Goal: Use online tool/utility: Utilize a website feature to perform a specific function

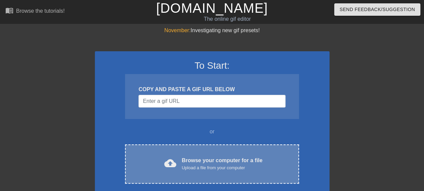
click at [210, 172] on div "cloud_upload Browse your computer for a file Upload a file from your computer C…" at bounding box center [212, 164] width 174 height 39
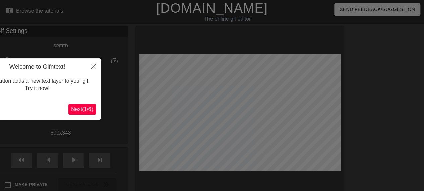
scroll to position [16, 0]
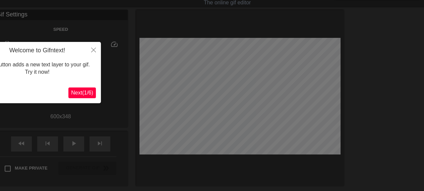
click at [88, 93] on span "Next ( 1 / 6 )" at bounding box center [82, 93] width 22 height 6
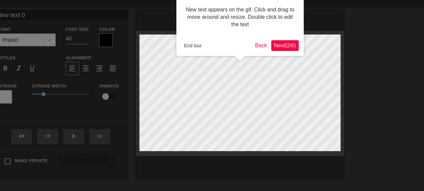
scroll to position [0, 0]
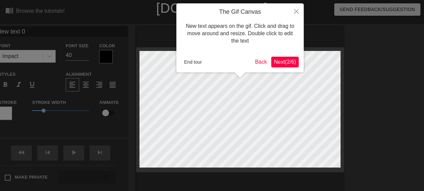
click at [286, 65] on span "Next ( 2 / 6 )" at bounding box center [285, 62] width 22 height 6
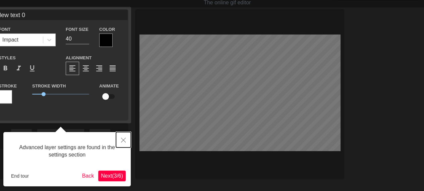
click at [124, 140] on icon "Close" at bounding box center [123, 140] width 5 height 5
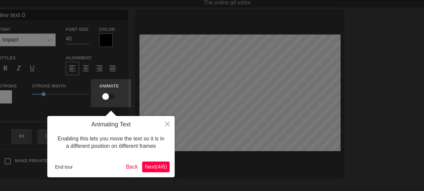
scroll to position [0, 0]
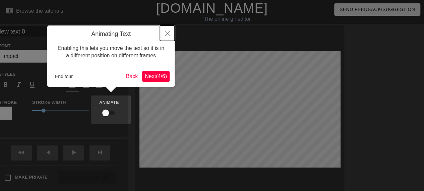
click at [169, 33] on icon "Close" at bounding box center [167, 33] width 5 height 5
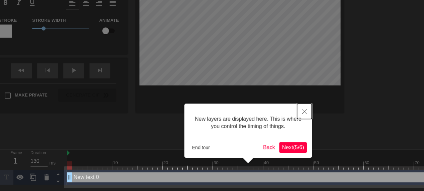
click at [301, 112] on button "Close" at bounding box center [304, 111] width 15 height 15
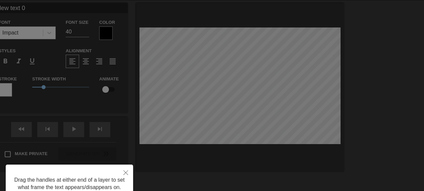
scroll to position [34, 0]
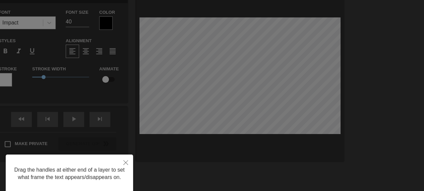
drag, startPoint x: 226, startPoint y: 72, endPoint x: 283, endPoint y: 106, distance: 65.9
click at [286, 109] on div at bounding box center [212, 101] width 424 height 271
click at [234, 70] on div at bounding box center [212, 101] width 424 height 271
click at [125, 160] on button "Close" at bounding box center [125, 162] width 15 height 15
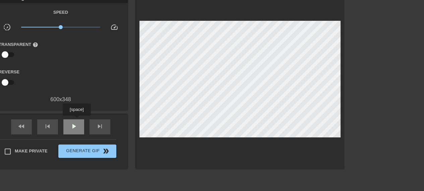
click at [76, 120] on div "play_arrow" at bounding box center [73, 126] width 21 height 15
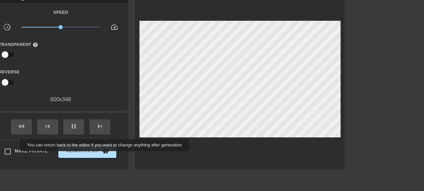
type input "130"
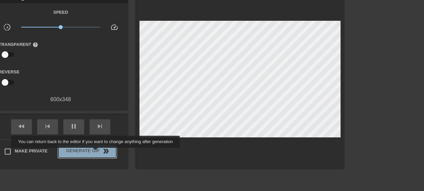
click at [96, 153] on span "Generate Gif double_arrow" at bounding box center [87, 151] width 53 height 8
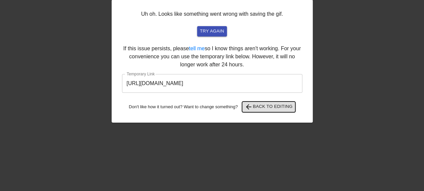
click at [264, 108] on span "arrow_back Back to Editing" at bounding box center [269, 107] width 48 height 8
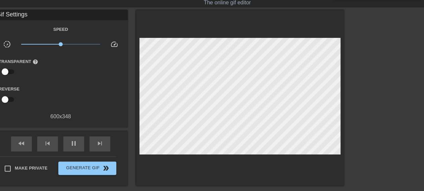
scroll to position [14, 0]
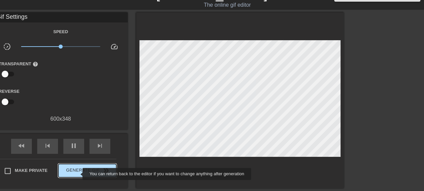
type input "130"
click at [78, 174] on span "Generate Gif double_arrow" at bounding box center [87, 171] width 53 height 8
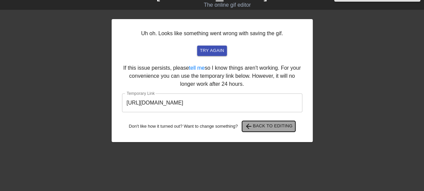
click at [252, 127] on span "arrow_back" at bounding box center [249, 126] width 8 height 8
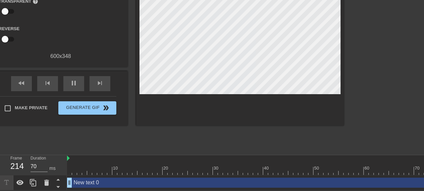
scroll to position [81, 0]
click at [0, 101] on div "Make Private Generate Gif double_arrow" at bounding box center [57, 109] width 117 height 27
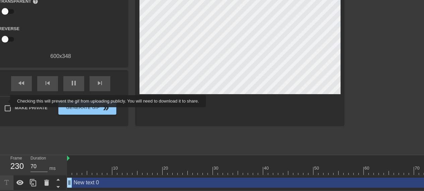
type input "60"
click at [6, 101] on input "Make Private" at bounding box center [8, 108] width 14 height 14
checkbox input "true"
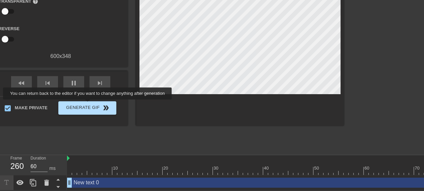
type input "70"
click at [88, 104] on span "Generate Gif double_arrow" at bounding box center [87, 108] width 53 height 8
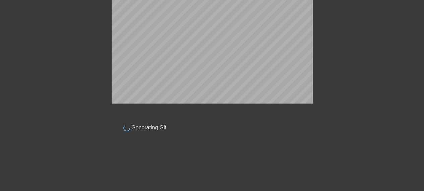
scroll to position [40, 0]
